Goal: Transaction & Acquisition: Purchase product/service

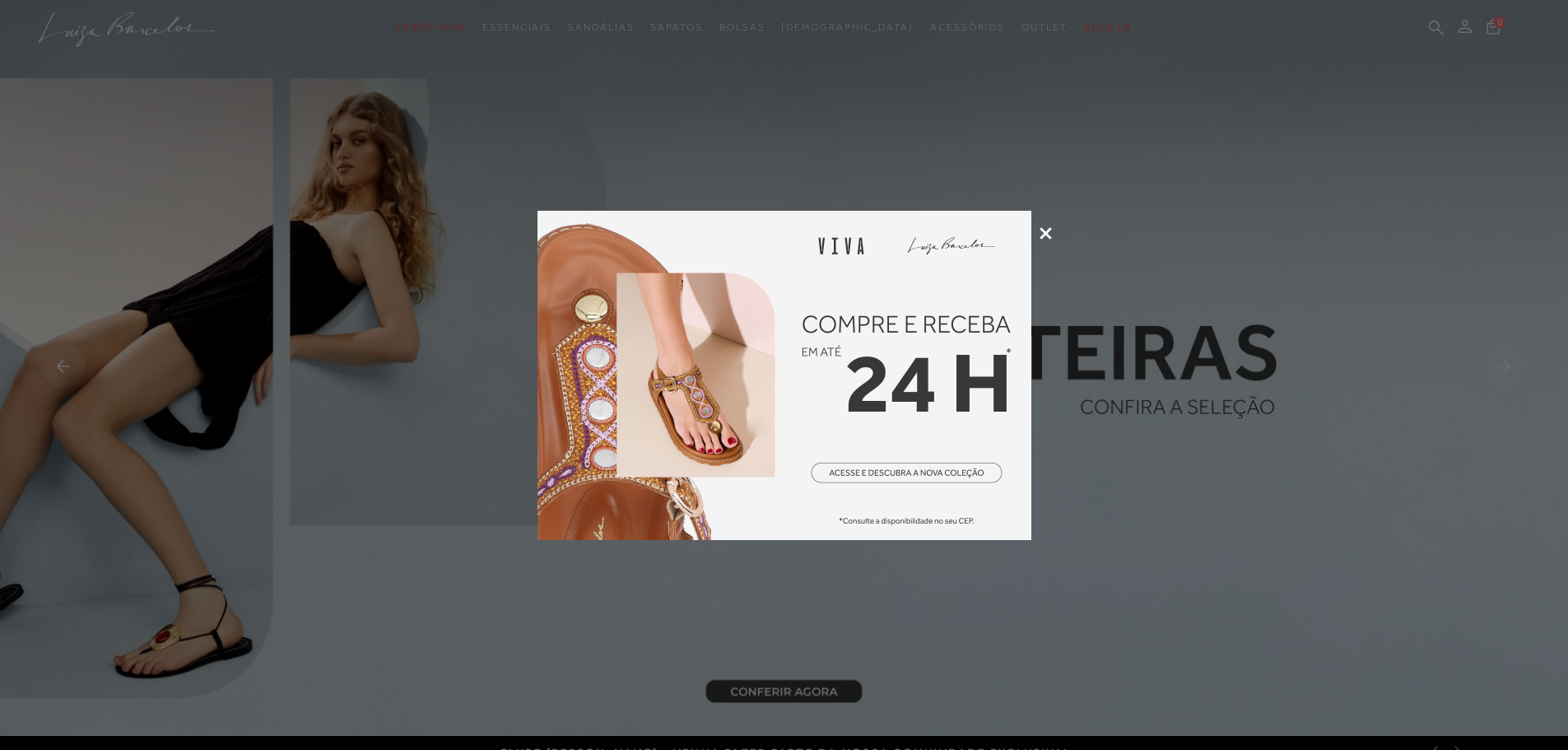
click at [1043, 232] on icon at bounding box center [1045, 233] width 12 height 12
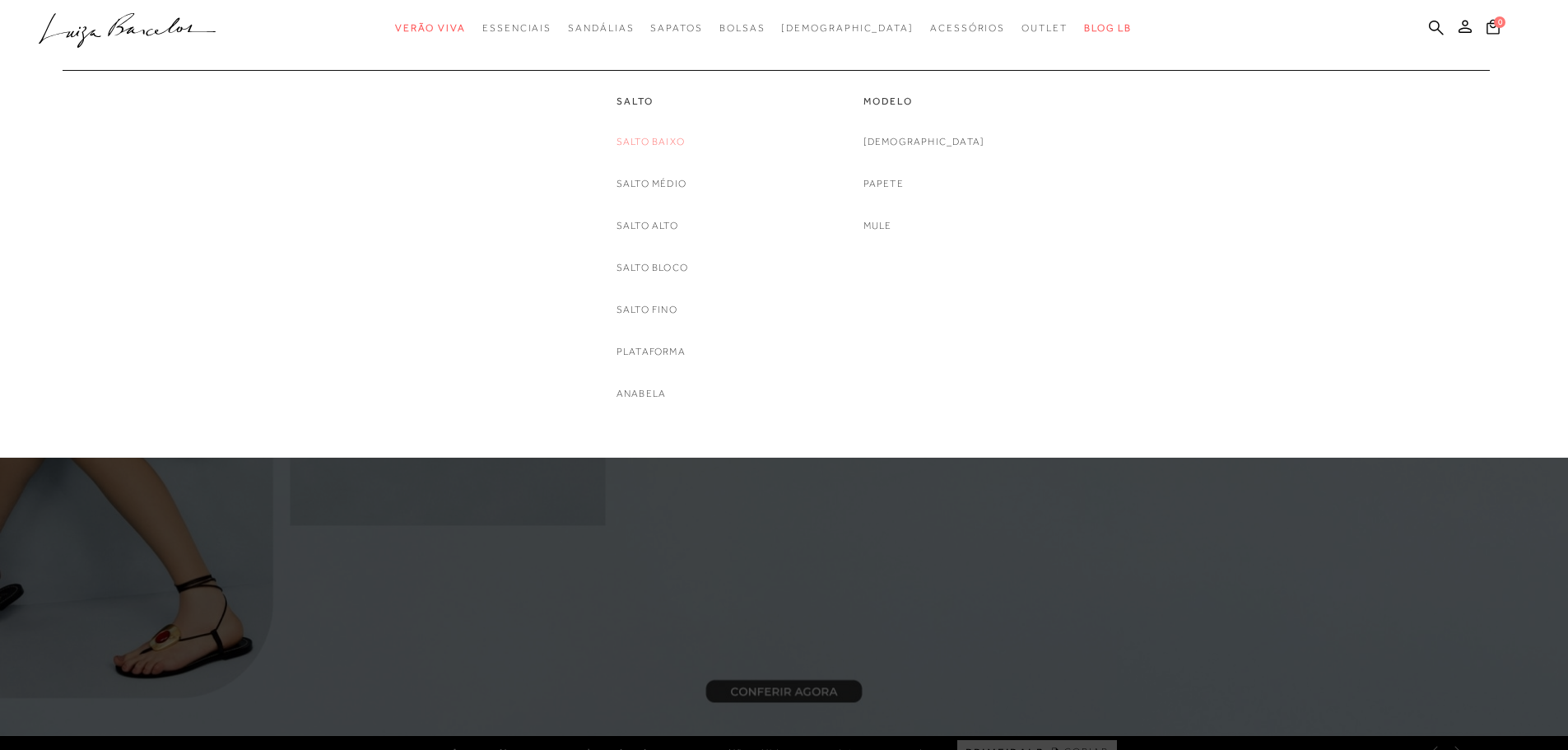
click at [646, 134] on link "Salto Baixo" at bounding box center [651, 142] width 68 height 17
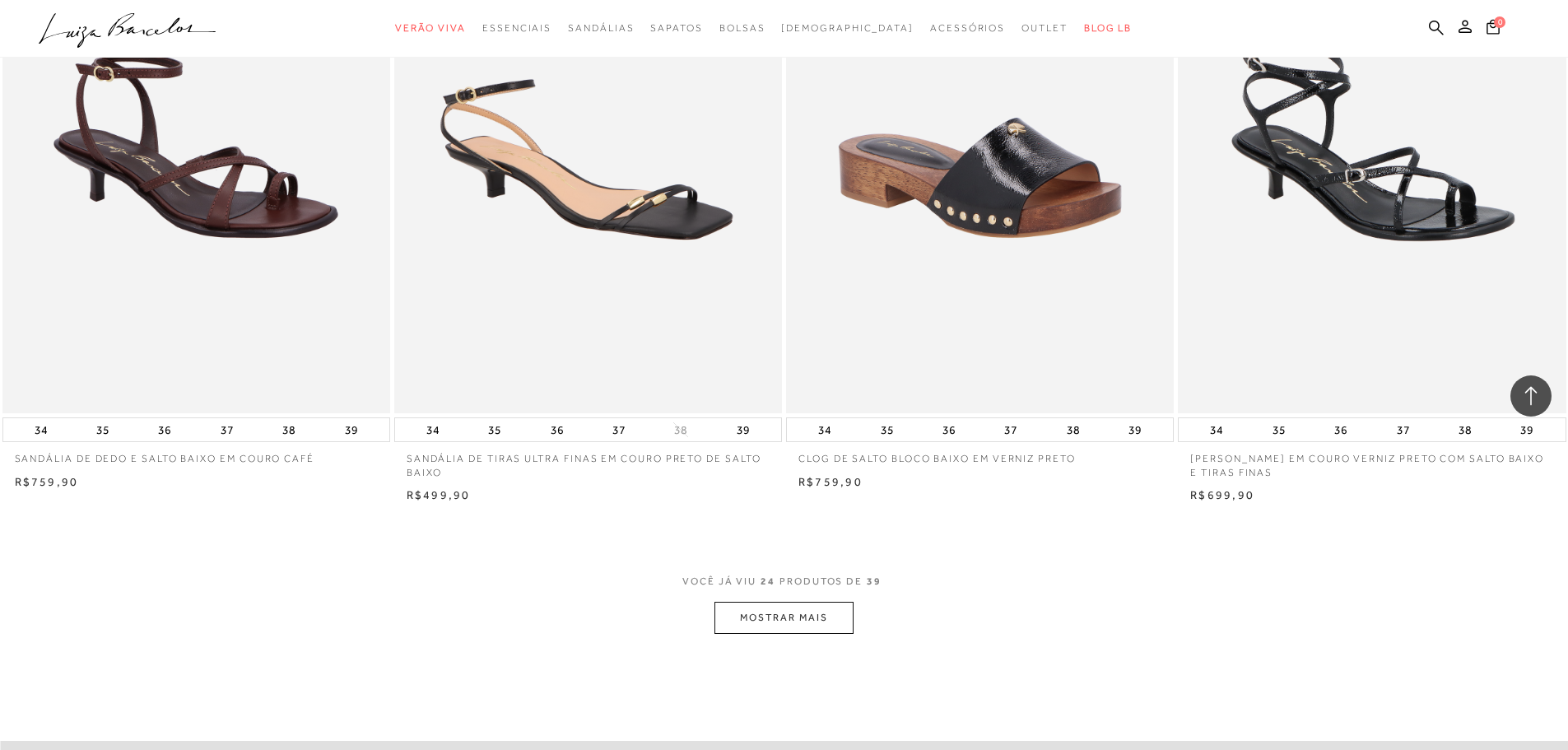
scroll to position [3747, 0]
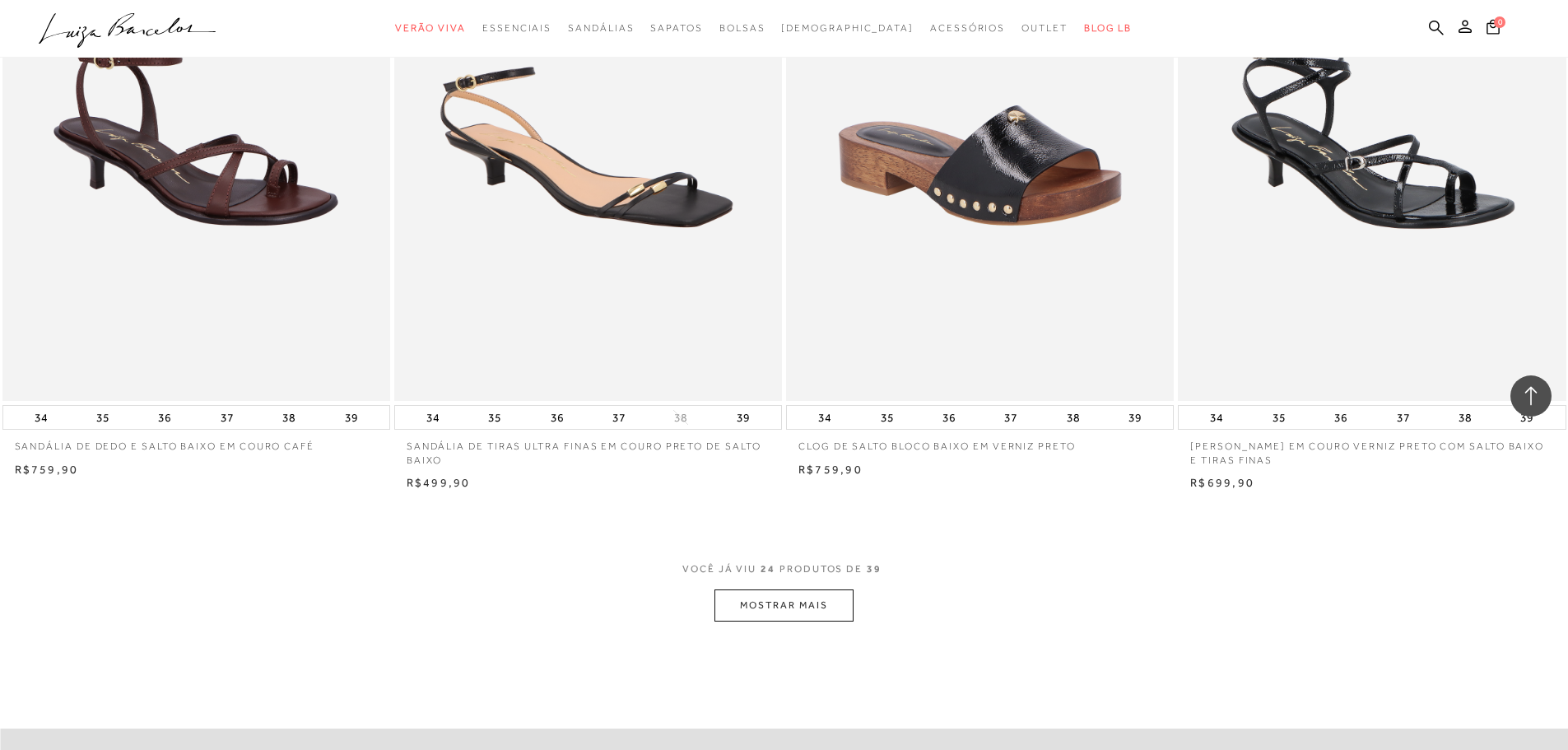
click at [813, 594] on button "MOSTRAR MAIS" at bounding box center [783, 605] width 139 height 32
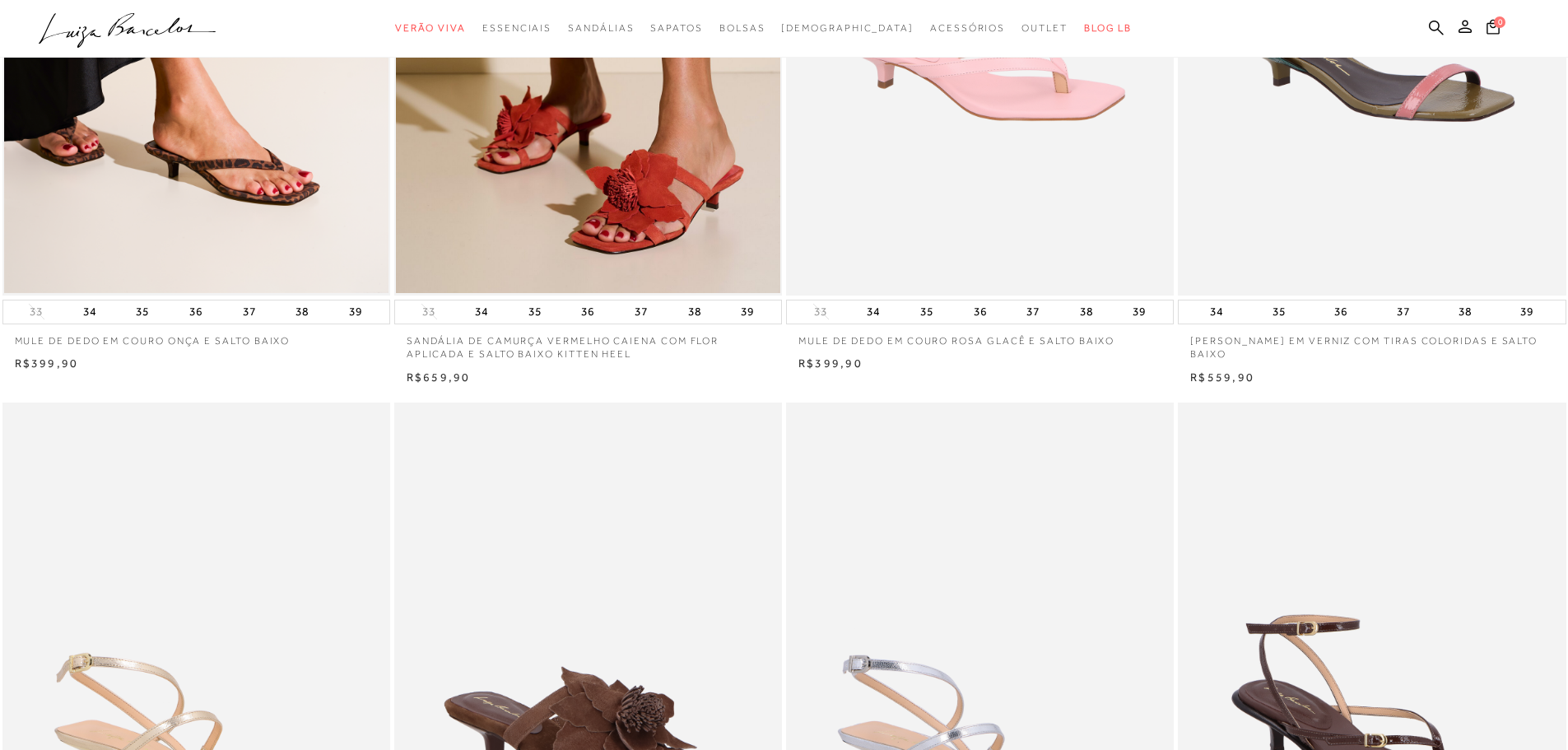
scroll to position [0, 0]
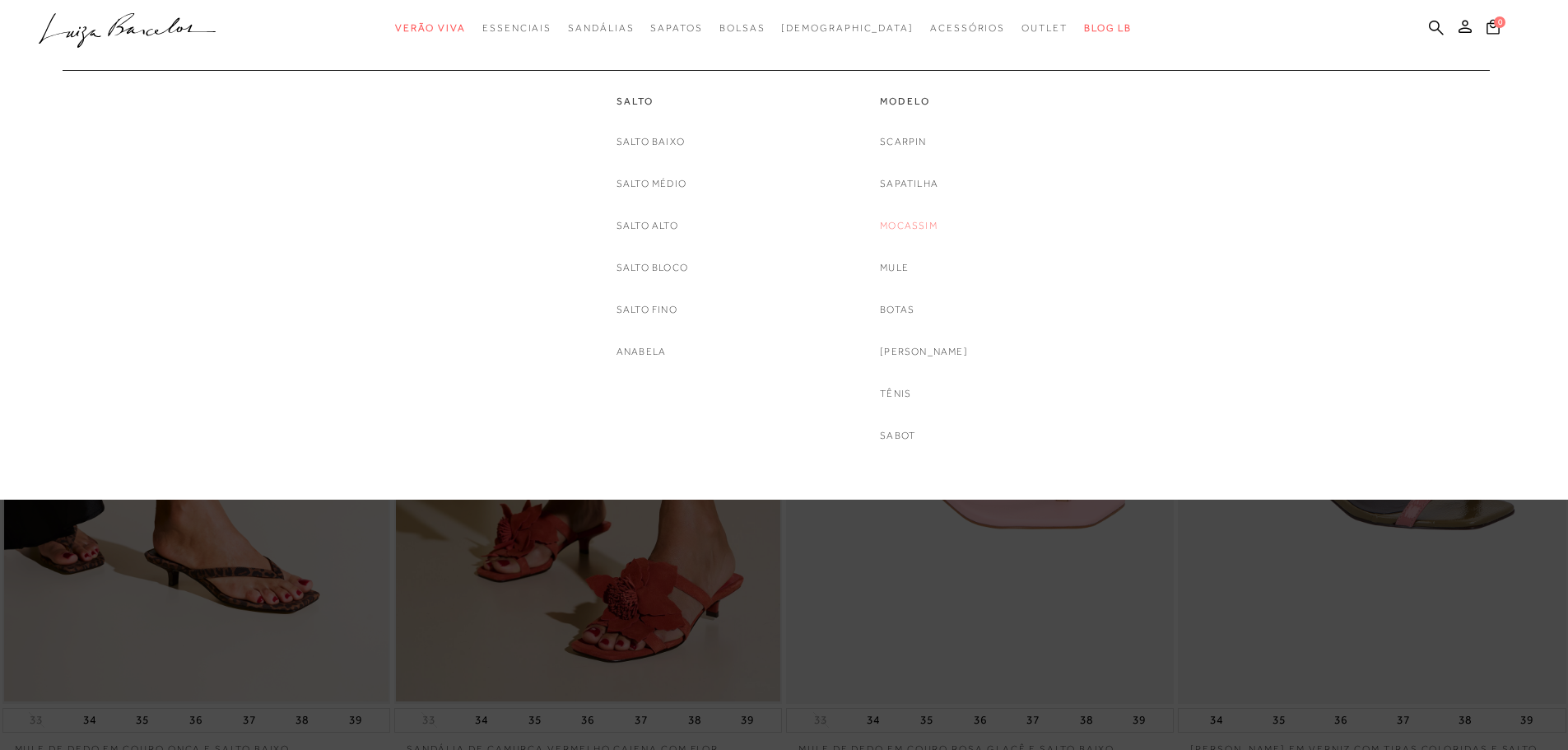
click at [932, 220] on link "Mocassim" at bounding box center [909, 226] width 57 height 17
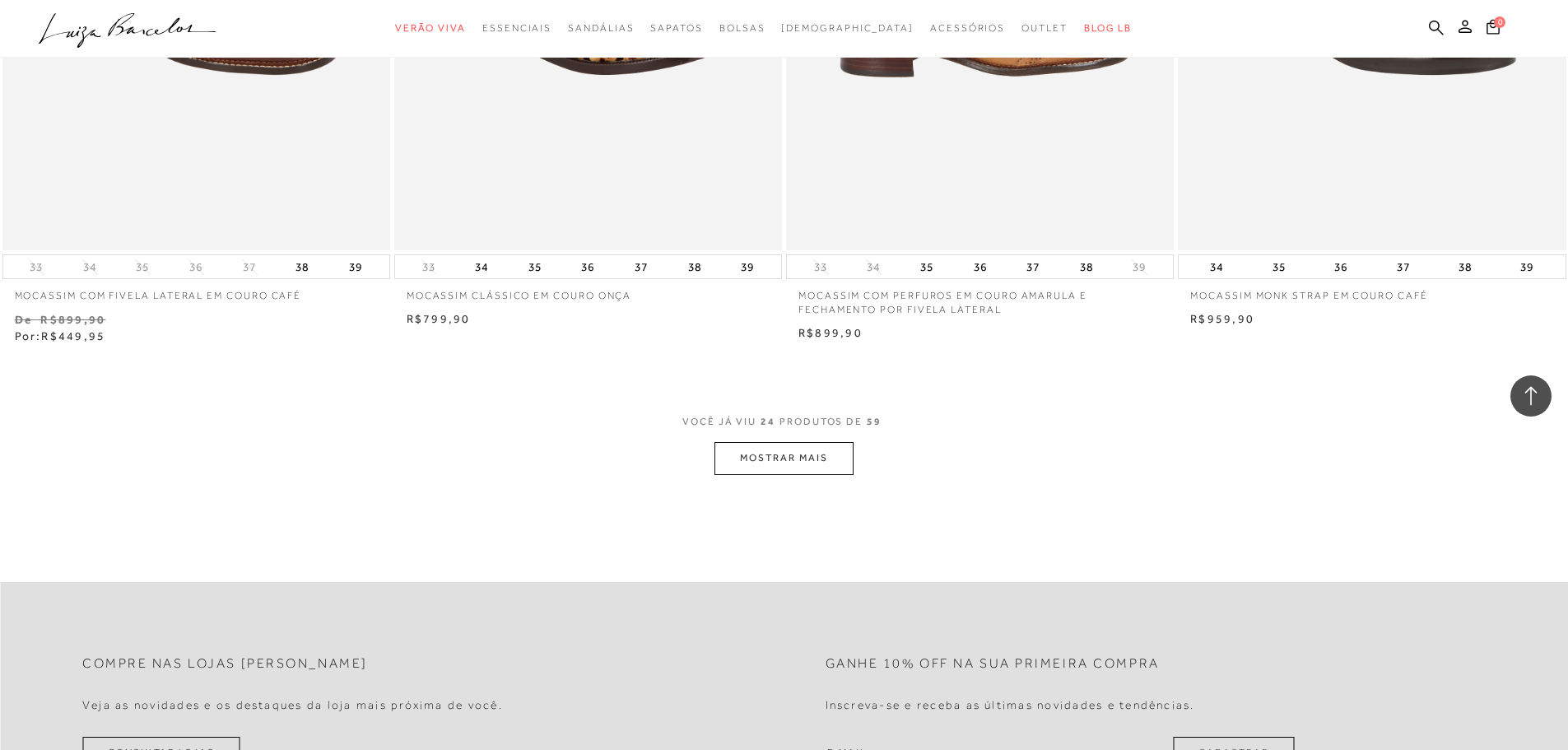
scroll to position [3945, 0]
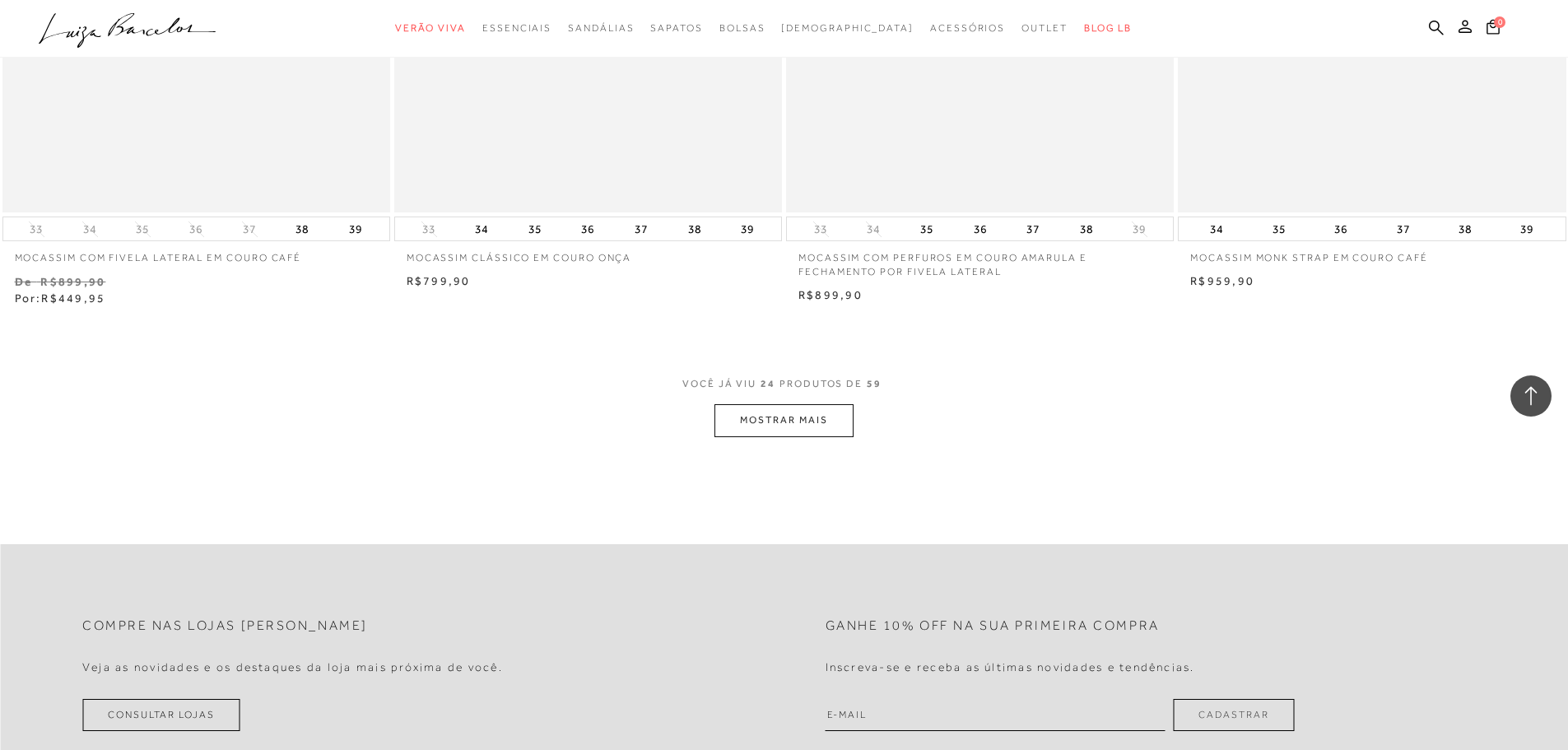
click at [814, 413] on button "MOSTRAR MAIS" at bounding box center [783, 420] width 139 height 32
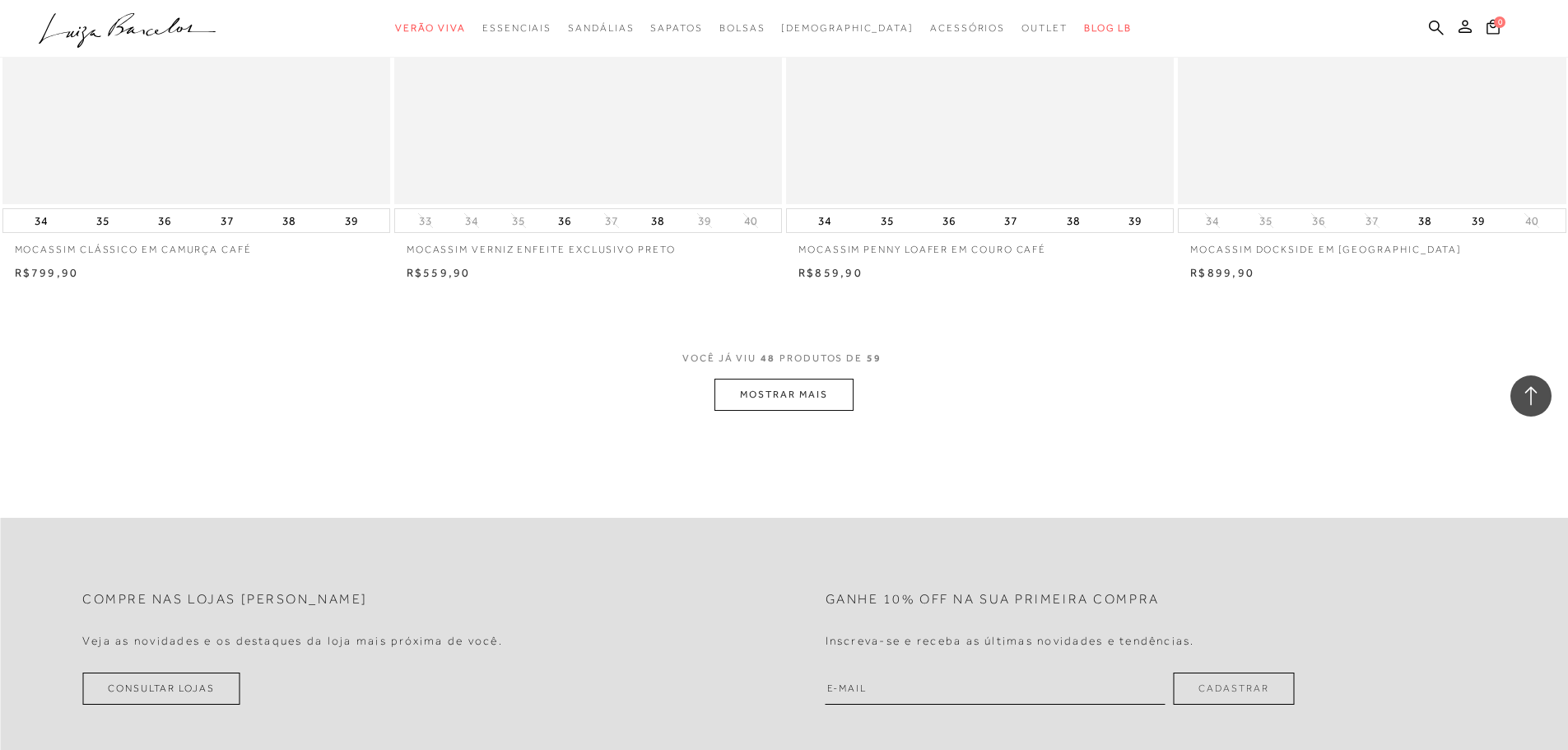
click at [787, 410] on button "MOSTRAR MAIS" at bounding box center [783, 395] width 139 height 32
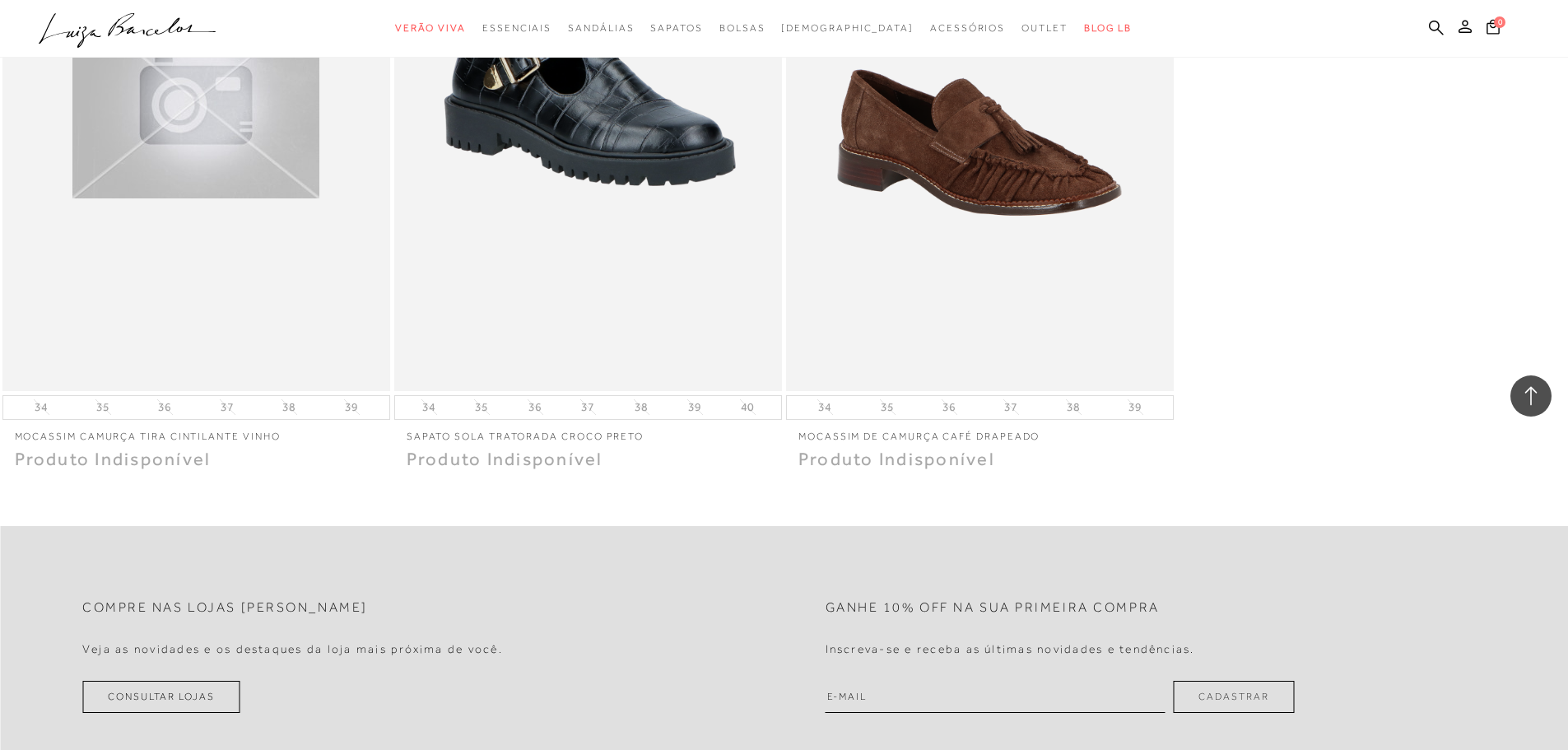
scroll to position [9936, 0]
